Goal: Information Seeking & Learning: Understand process/instructions

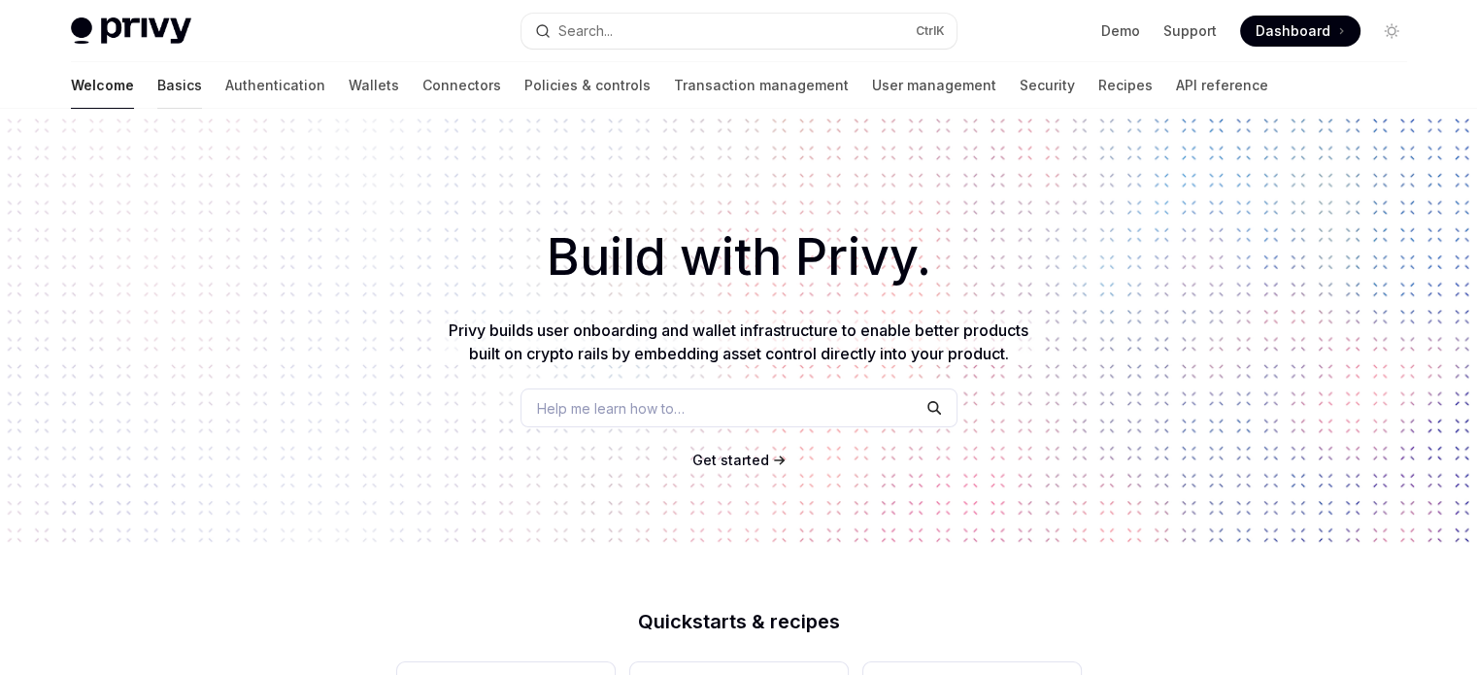
click at [157, 88] on link "Basics" at bounding box center [179, 85] width 45 height 47
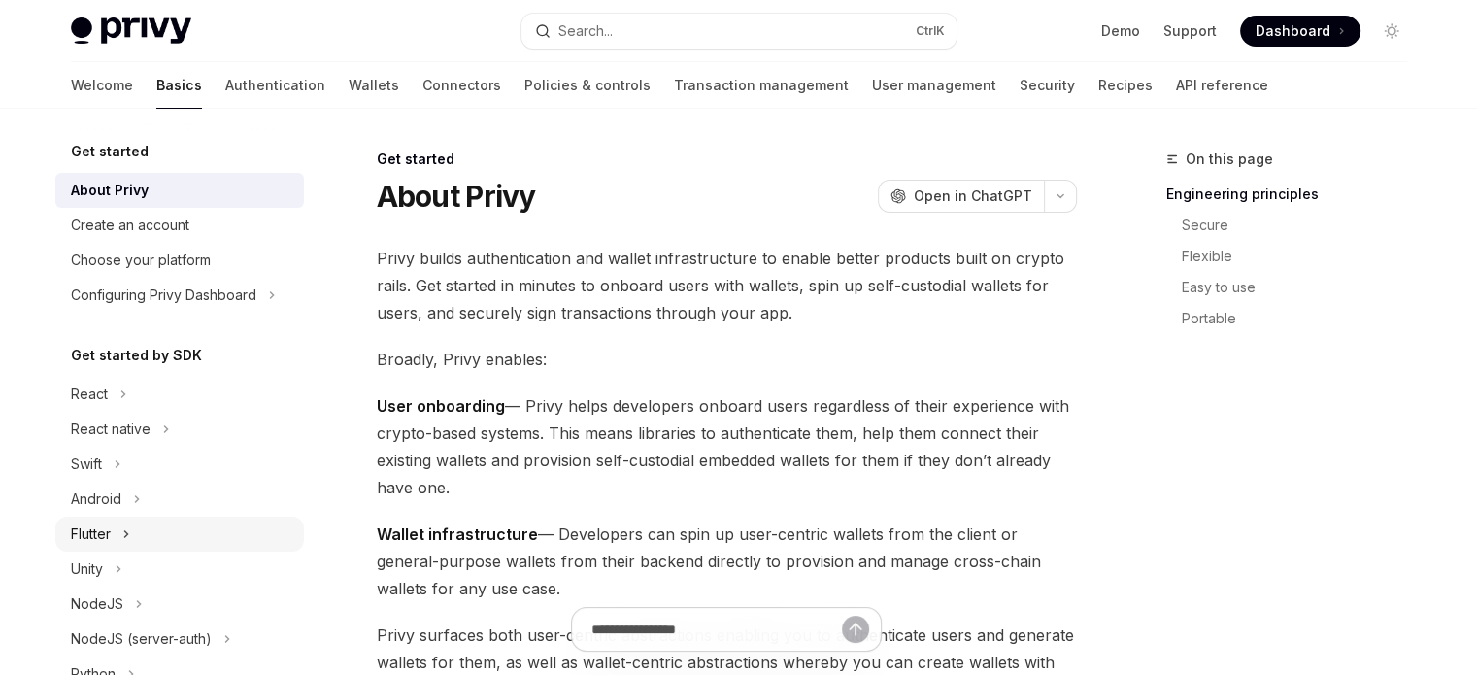
click at [126, 526] on icon "Toggle Flutter section" at bounding box center [126, 534] width 8 height 23
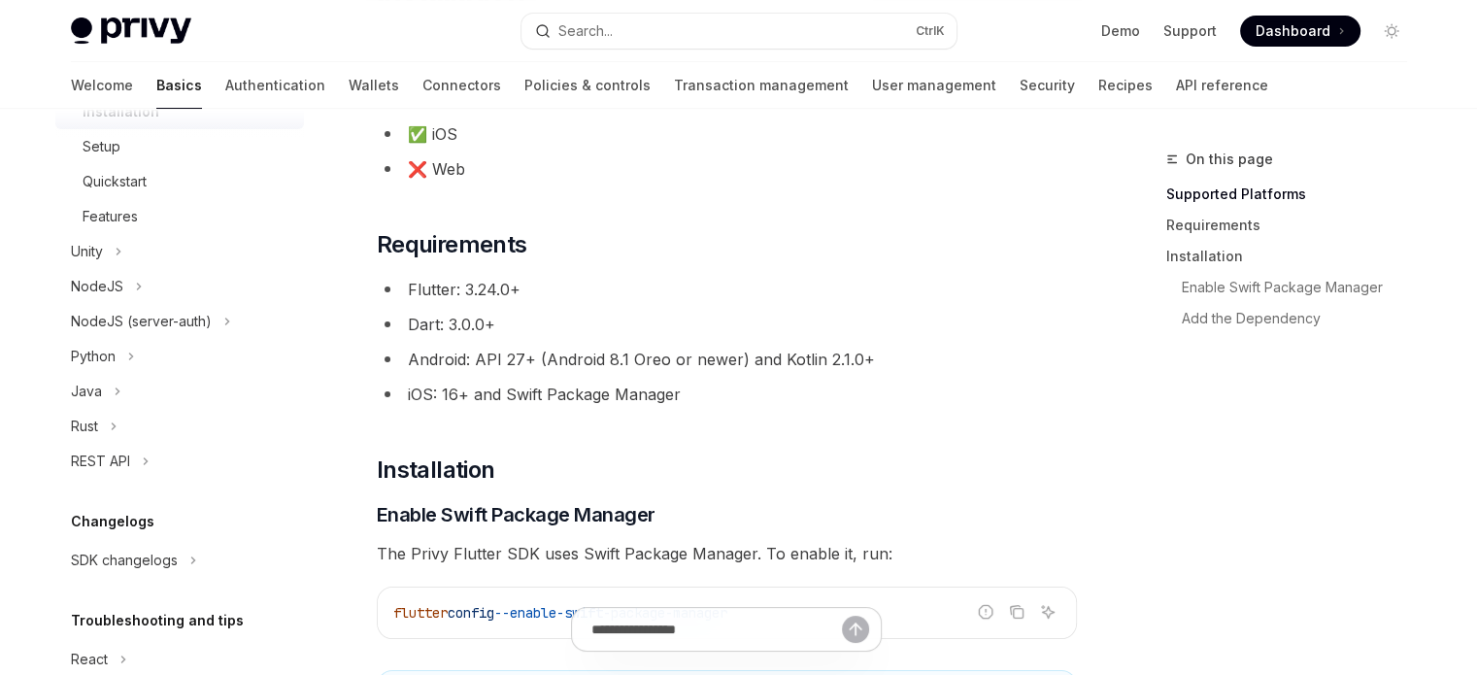
scroll to position [464, 0]
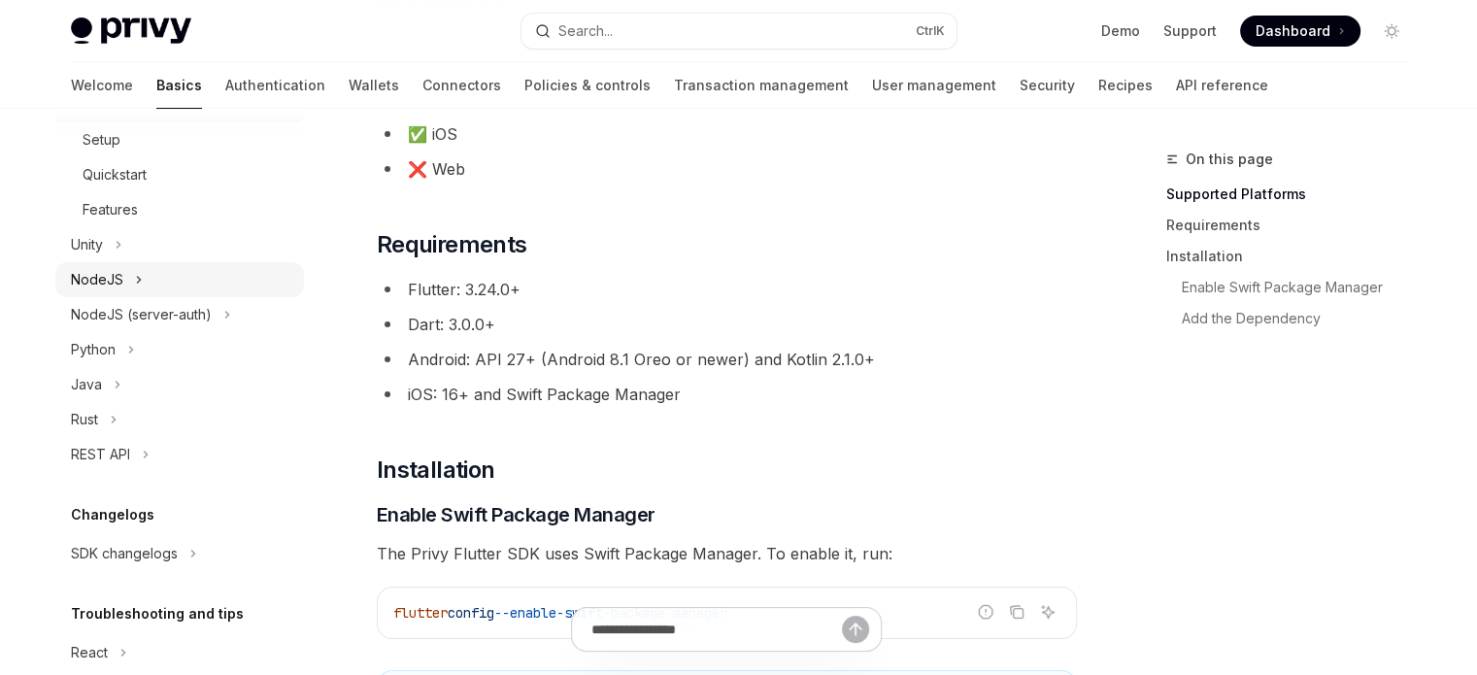
click at [137, 283] on icon "Toggle NodeJS section" at bounding box center [138, 280] width 3 height 6
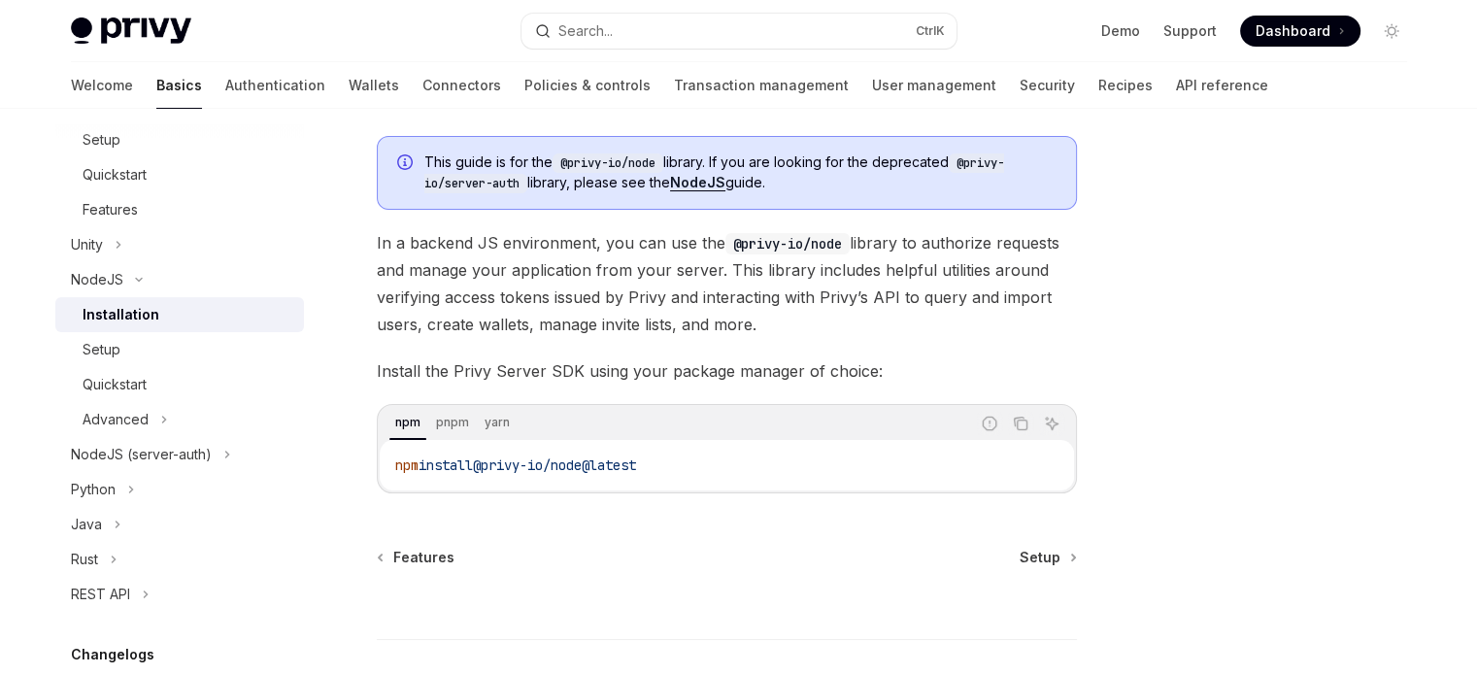
scroll to position [169, 0]
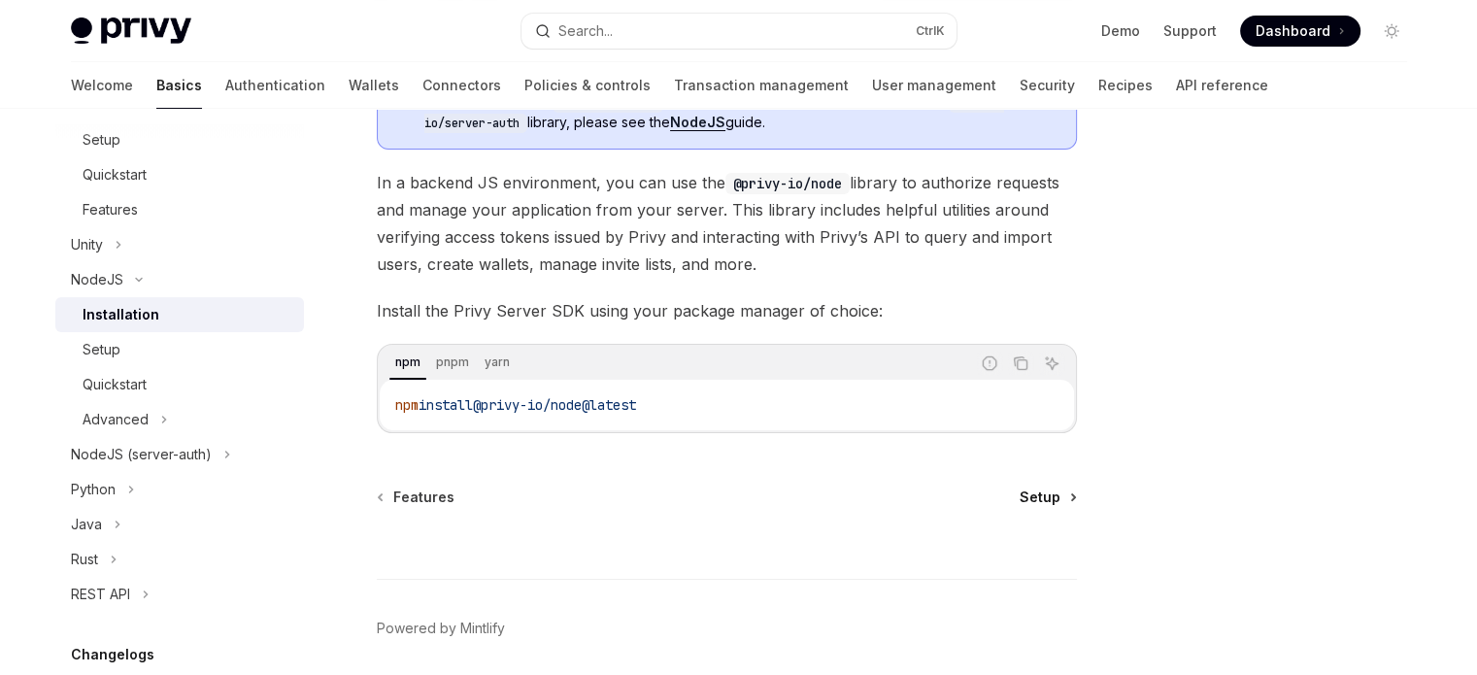
click at [1039, 501] on span "Setup" at bounding box center [1040, 497] width 41 height 19
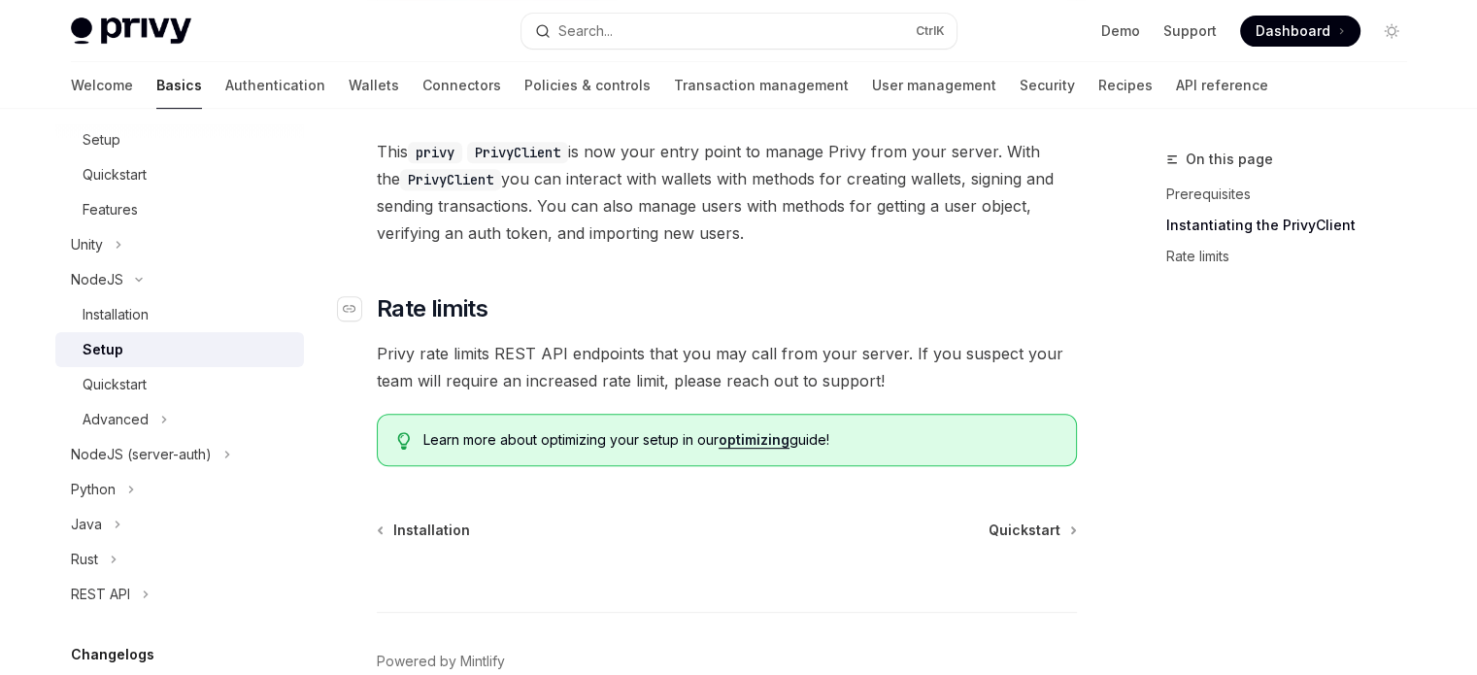
scroll to position [845, 0]
click at [1030, 534] on span "Quickstart" at bounding box center [1025, 528] width 72 height 19
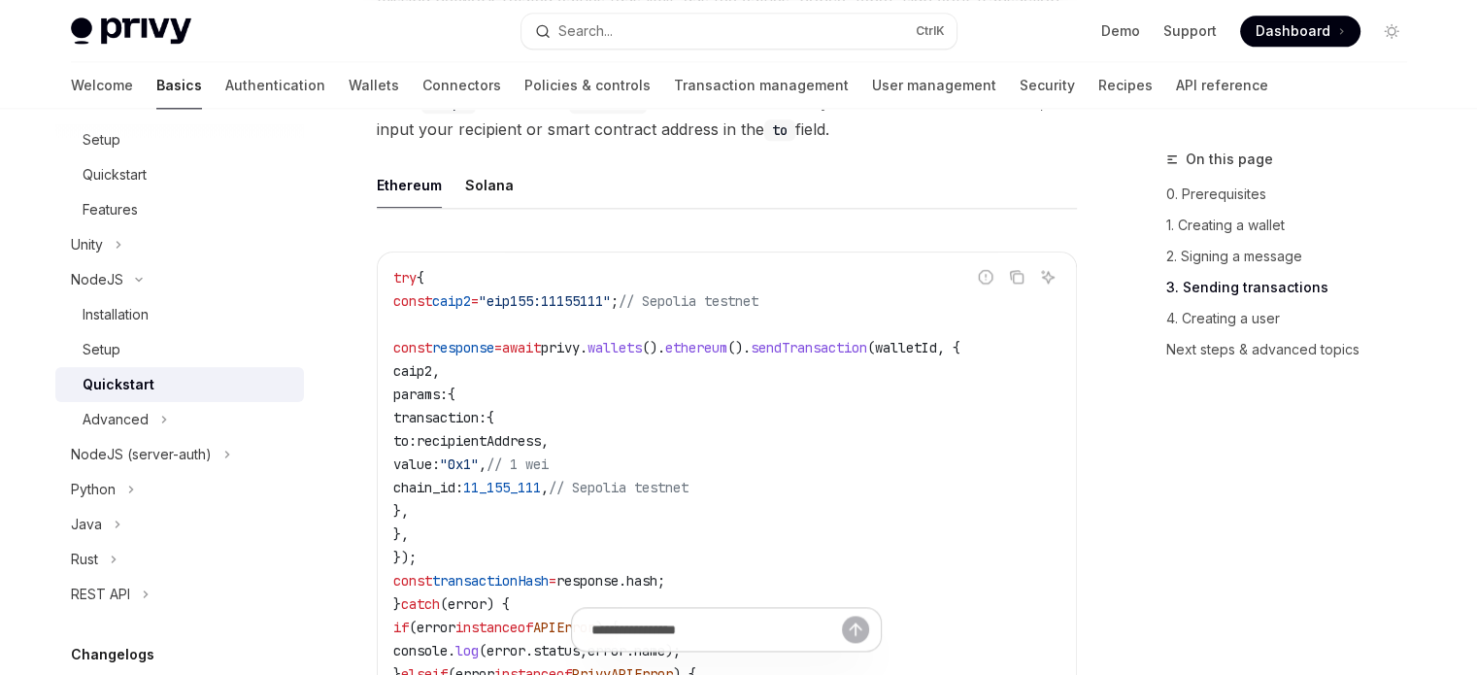
scroll to position [2467, 0]
click at [541, 443] on span "recipientAddress" at bounding box center [479, 440] width 124 height 17
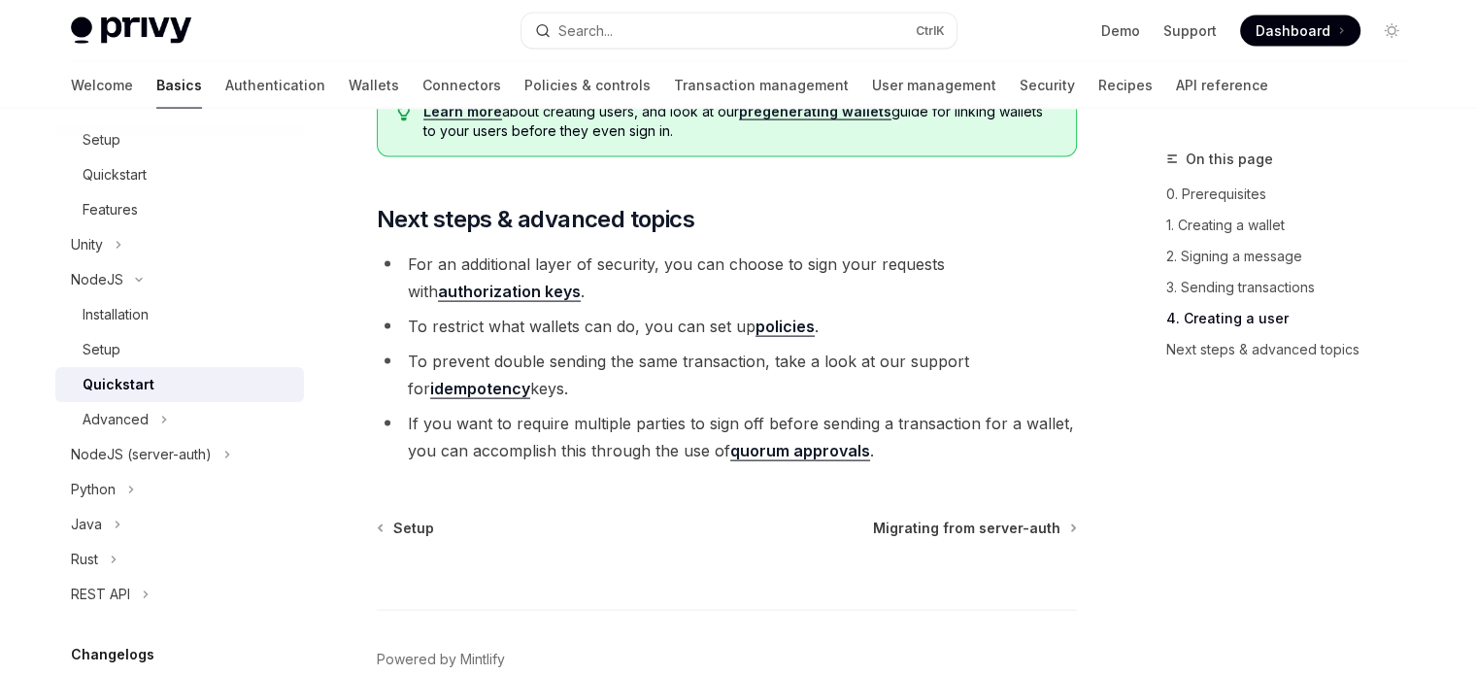
scroll to position [4088, 0]
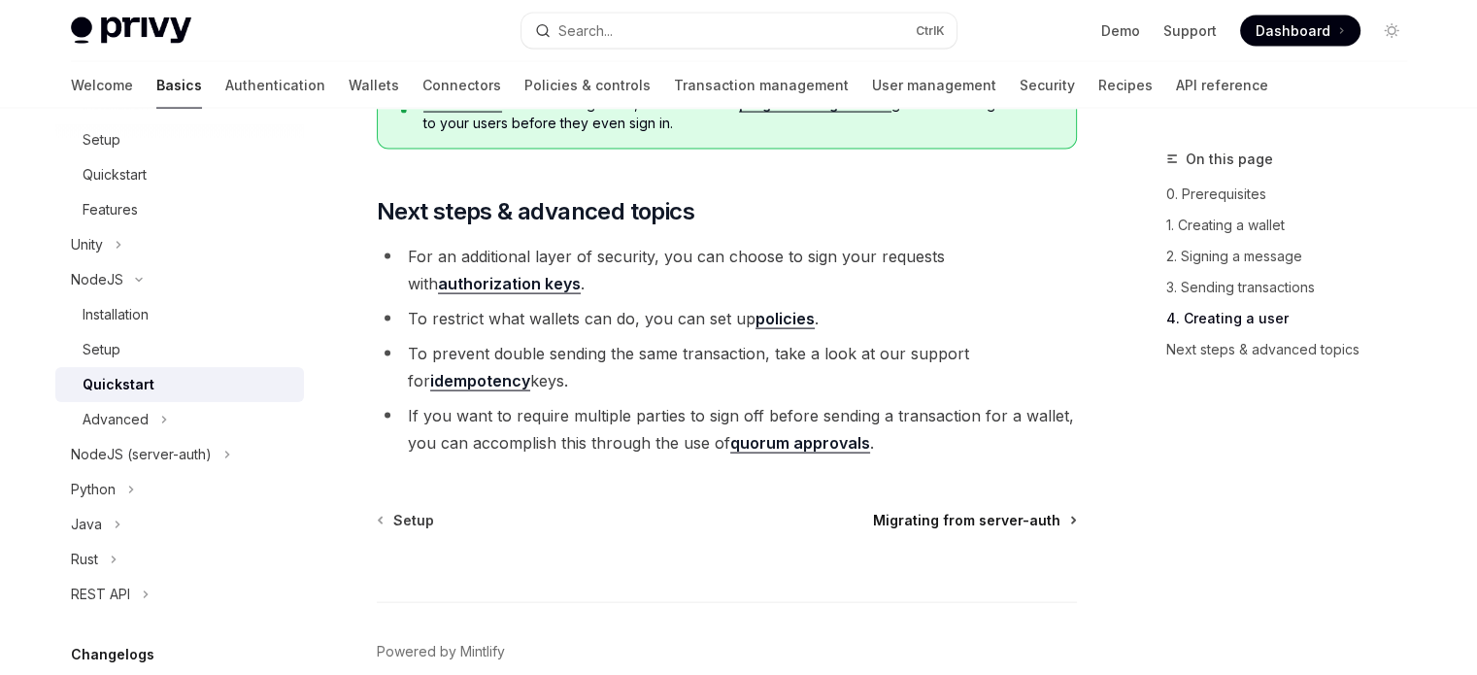
click at [1030, 530] on span "Migrating from server-auth" at bounding box center [966, 520] width 187 height 19
type textarea "*"
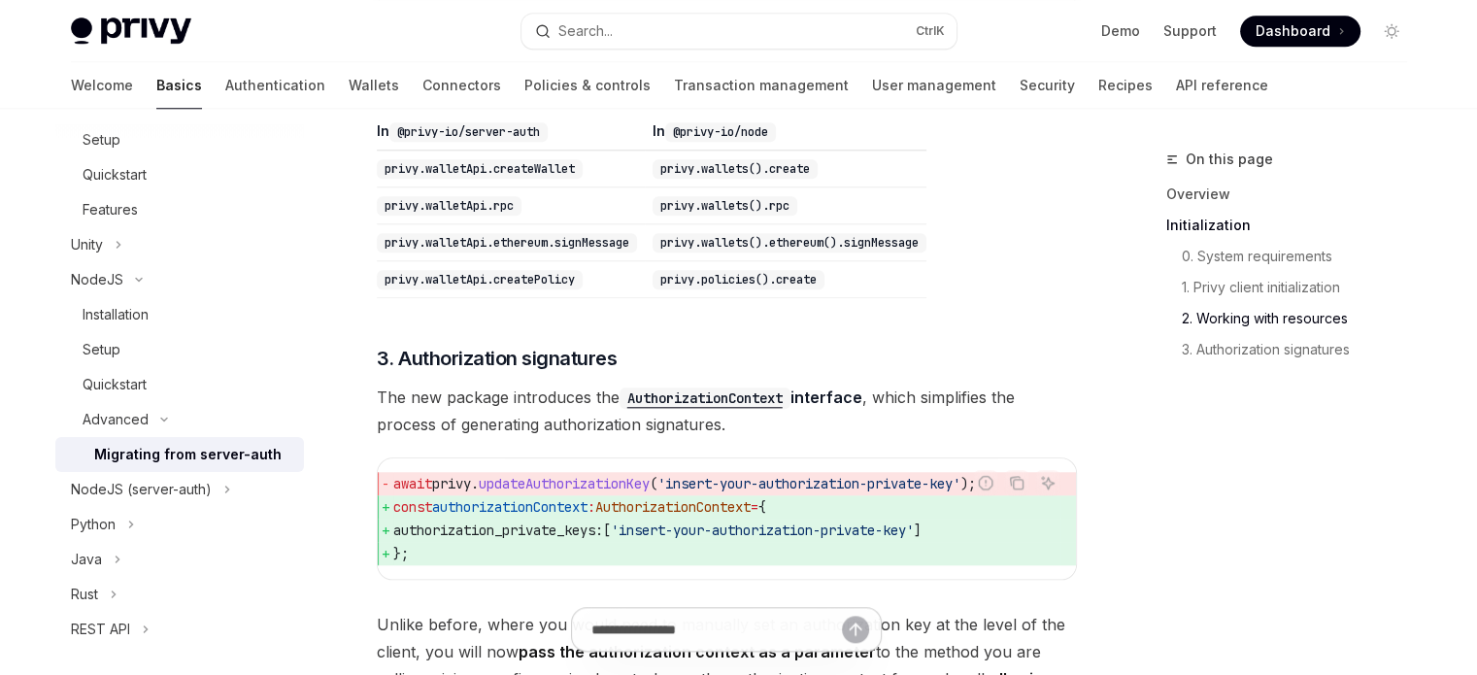
scroll to position [1865, 0]
